Goal: Information Seeking & Learning: Learn about a topic

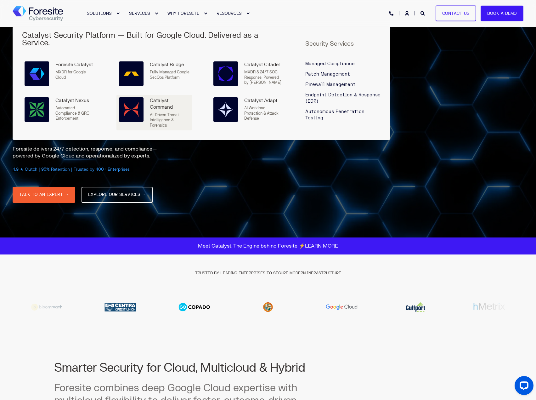
click at [139, 110] on div at bounding box center [131, 109] width 25 height 25
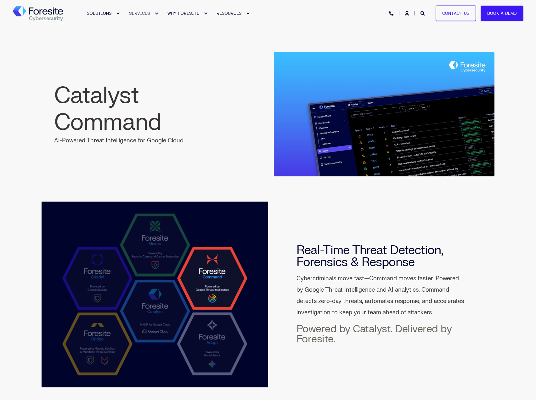
click at [50, 11] on img "Back to Home" at bounding box center [38, 14] width 50 height 16
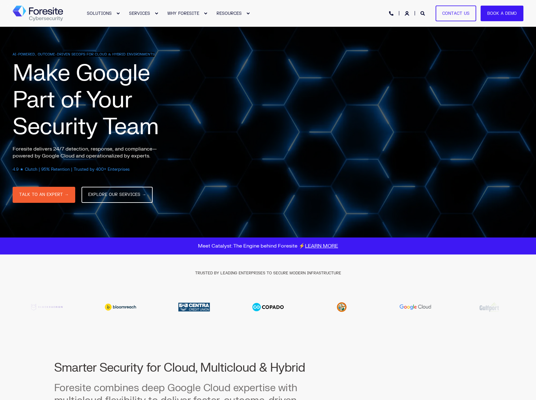
click at [87, 131] on span "Make Google Part of Your Security Team" at bounding box center [86, 100] width 146 height 82
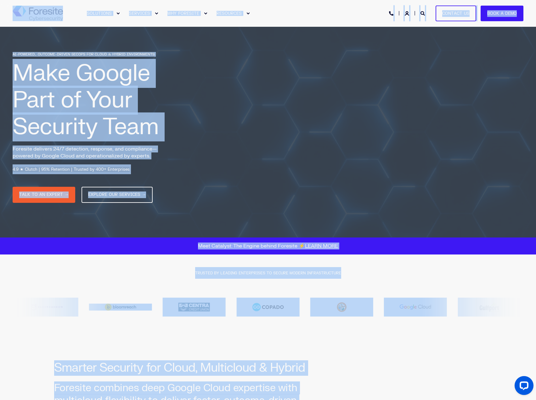
copy body "Skip to content Close SOLUTIONS Enterprise Security Security Operations MXDR wi…"
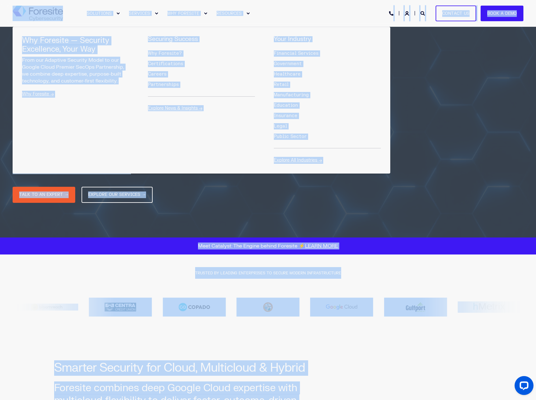
click at [215, 70] on div "Why Foresite? Certifications Careers Partnerships" at bounding box center [201, 69] width 107 height 42
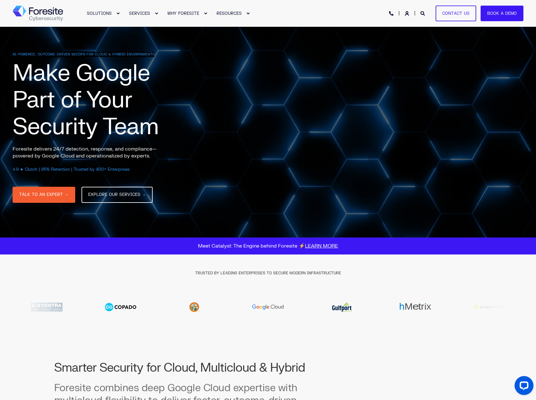
click at [275, 7] on div "SOLUTIONS SERVICES WHY FORESITE RESOURCES PHONE HOTLINE: [PHONE_NUMBER] Contact…" at bounding box center [268, 13] width 511 height 14
click at [271, 123] on div "AI-POWERED, OUTCOME-DRIVEN SECOPS FOR CLOUD & HYBRID ENVIRONMENTS Make Google P…" at bounding box center [268, 132] width 511 height 160
